Goal: Task Accomplishment & Management: Complete application form

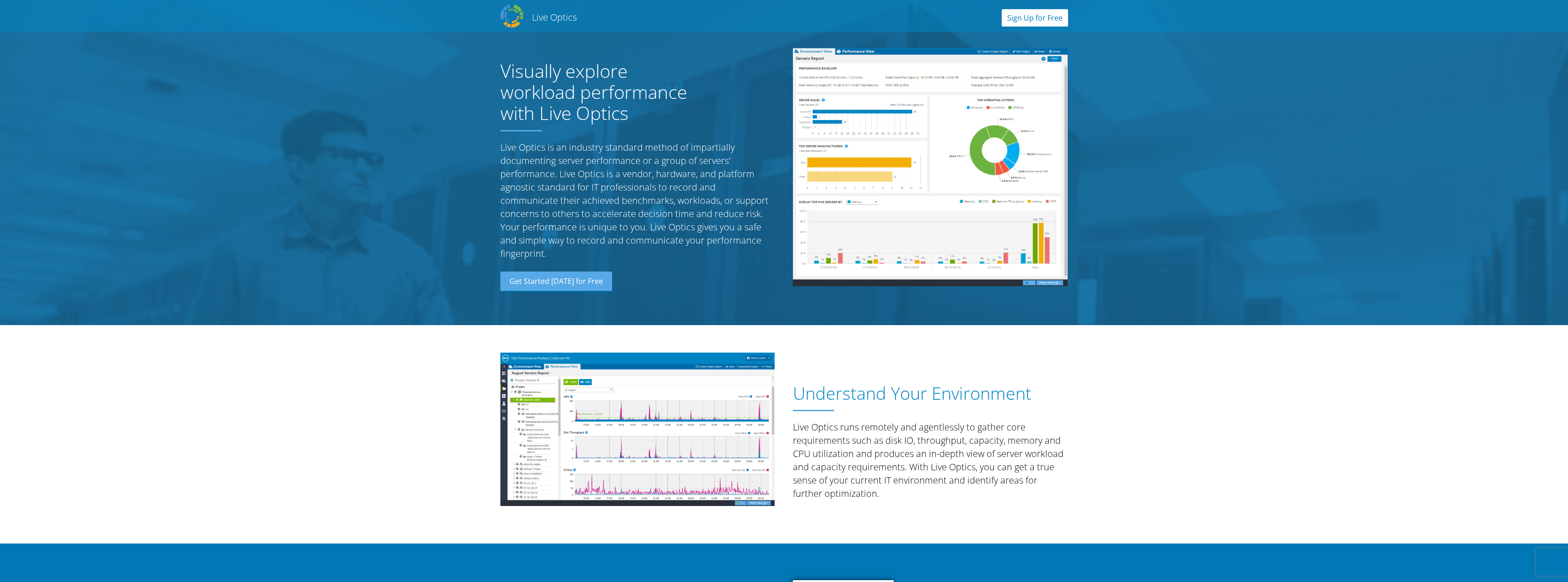
click at [1038, 18] on link "Sign Up for Free" at bounding box center [1035, 18] width 66 height 18
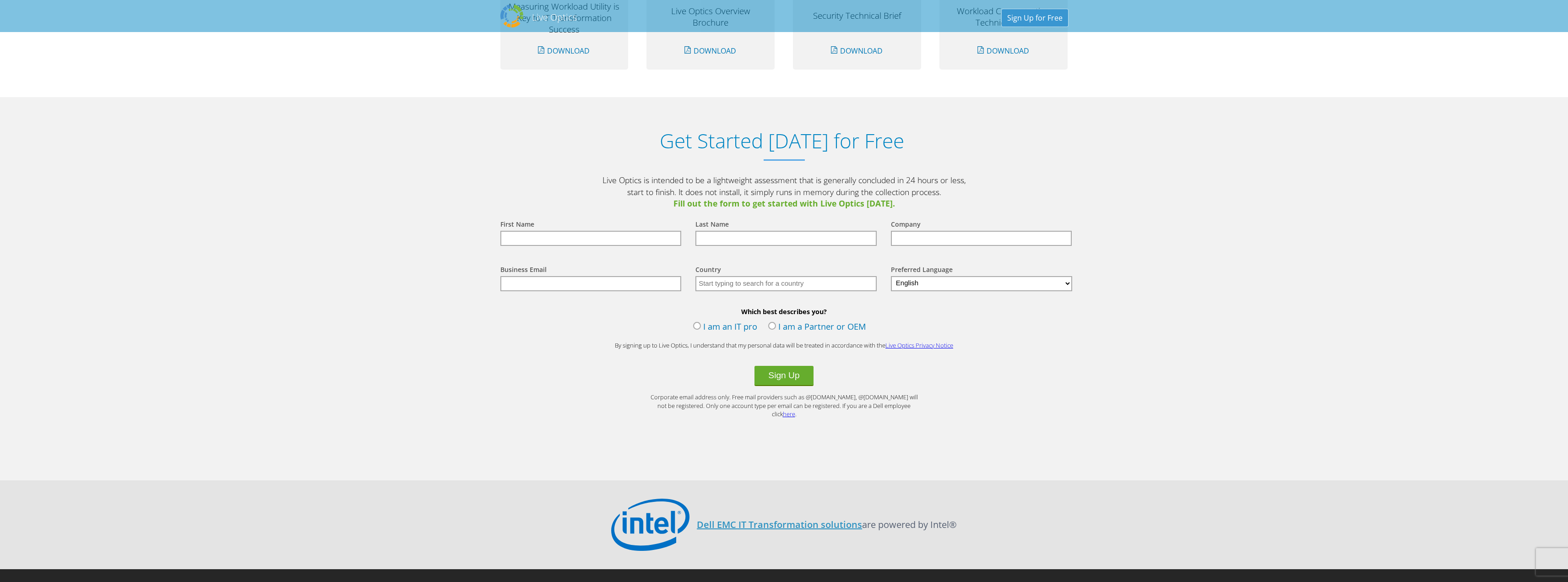
scroll to position [933, 0]
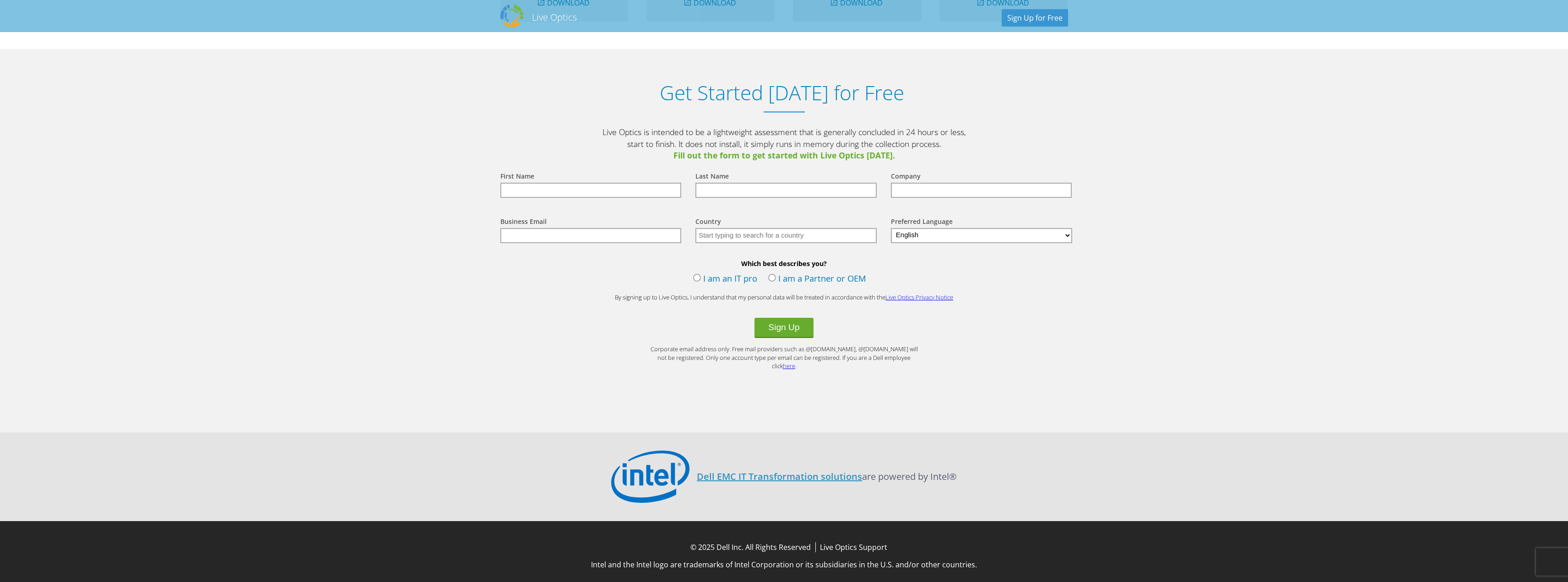
click at [605, 186] on input "text" at bounding box center [591, 190] width 181 height 15
type input "todd"
click at [732, 191] on input "text" at bounding box center [786, 190] width 181 height 15
type input "beaudreau"
click at [929, 189] on input "text" at bounding box center [982, 190] width 181 height 15
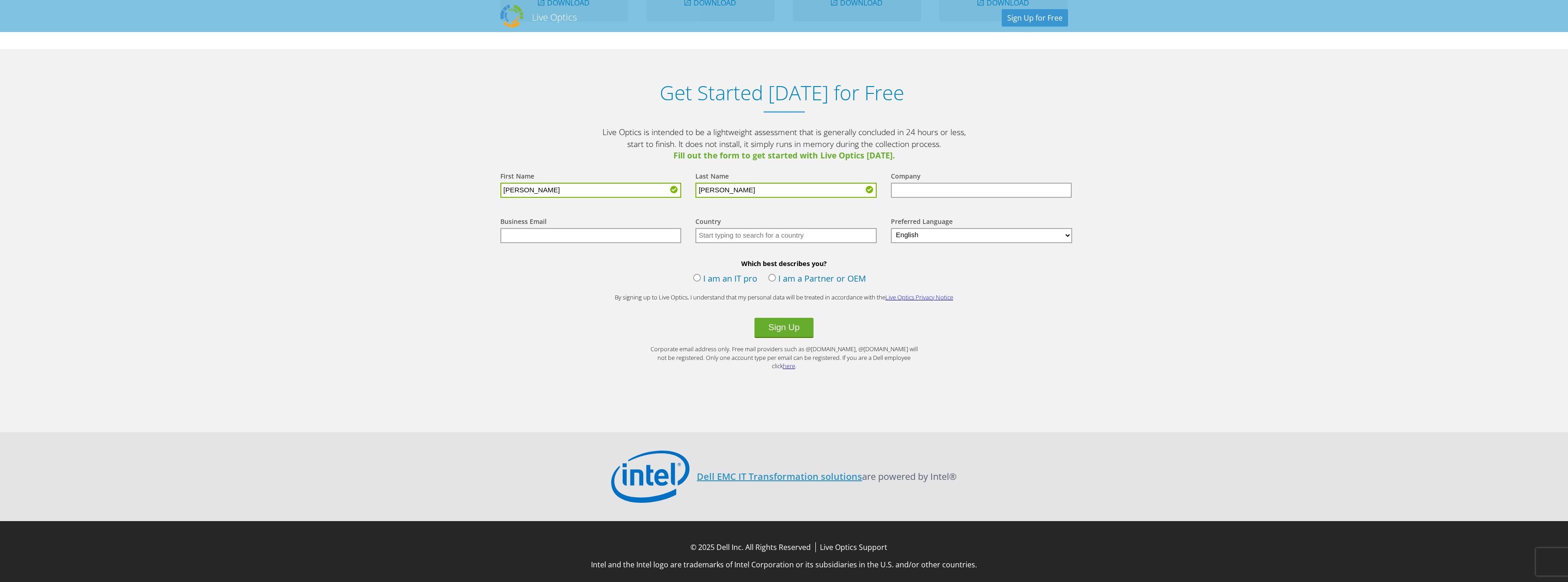
type input "clearbridge tech"
click at [551, 236] on input "text" at bounding box center [591, 236] width 181 height 15
type input "tbeaudreau@clearbridgetech.com"
click at [771, 238] on input "text" at bounding box center [786, 236] width 181 height 15
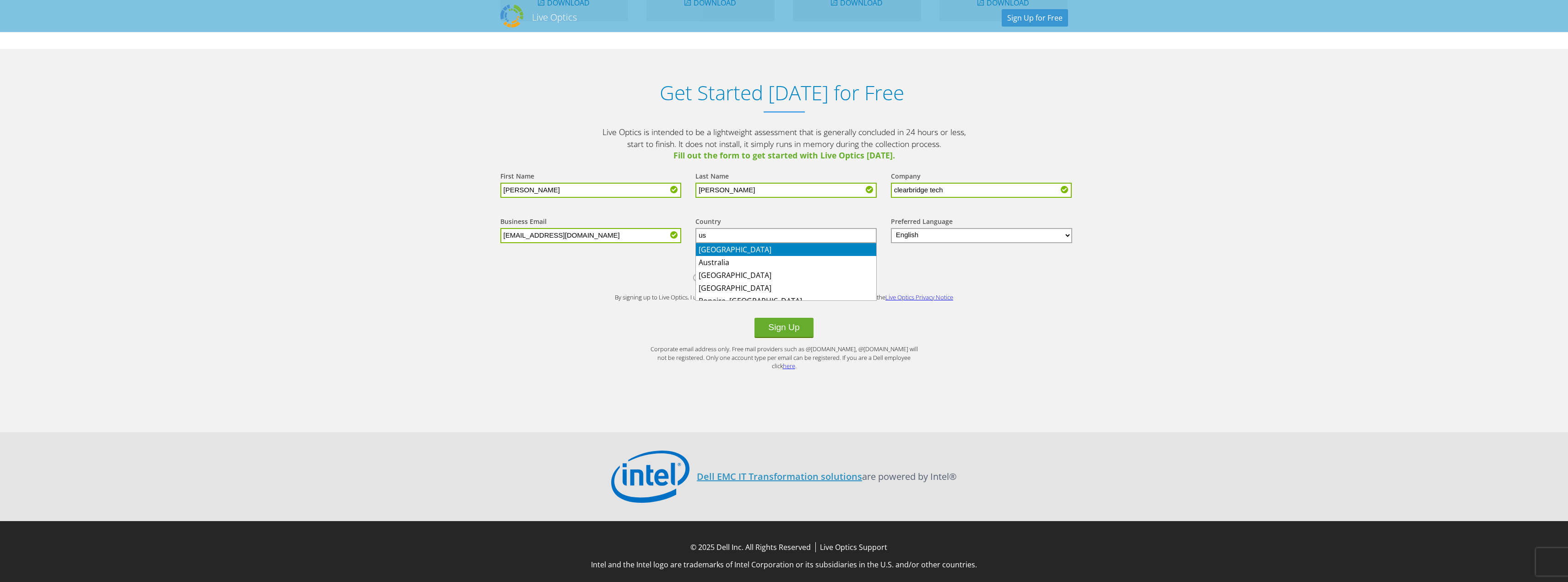
click at [793, 248] on li "[GEOGRAPHIC_DATA]" at bounding box center [786, 249] width 180 height 13
type input "[GEOGRAPHIC_DATA]"
click at [696, 281] on label "I am an IT pro" at bounding box center [725, 279] width 64 height 14
click at [0, 0] on input "I am an IT pro" at bounding box center [0, 0] width 0 height 0
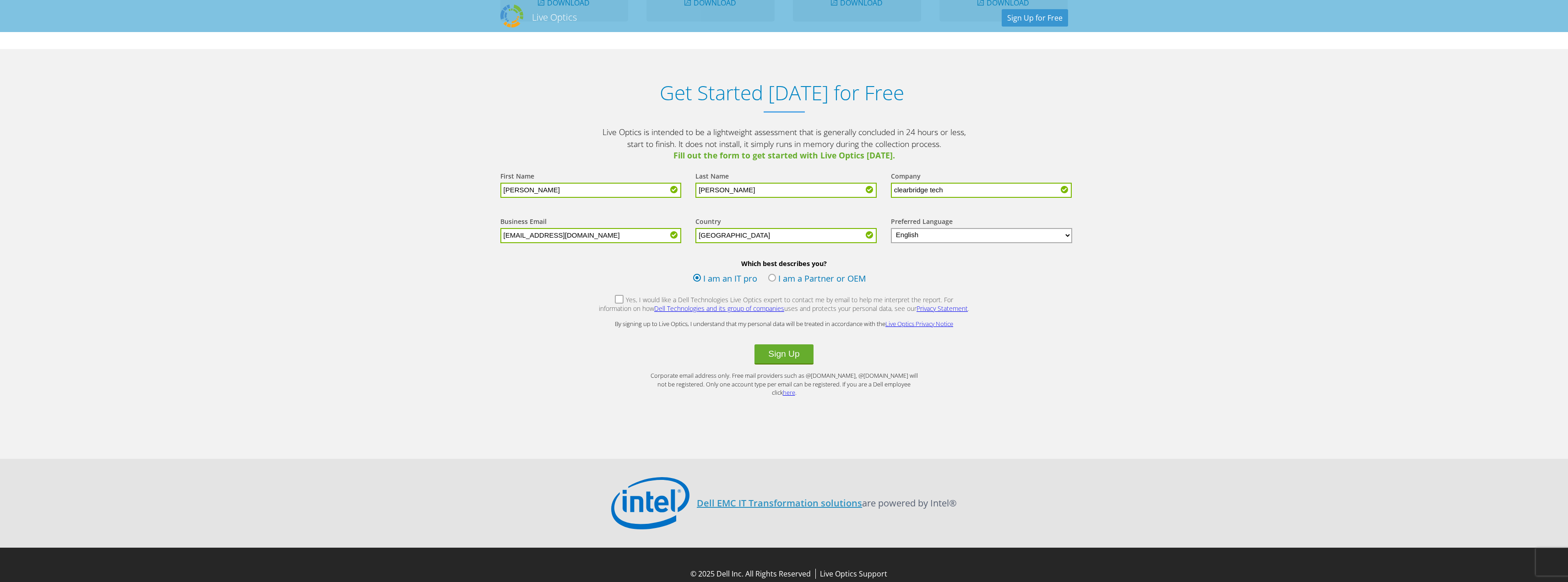
click at [802, 349] on button "Sign Up" at bounding box center [783, 354] width 58 height 20
